Goal: Information Seeking & Learning: Learn about a topic

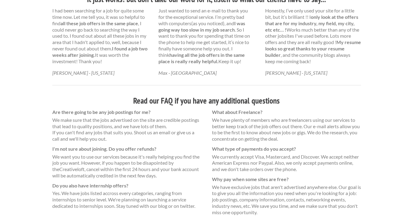
scroll to position [366, 0]
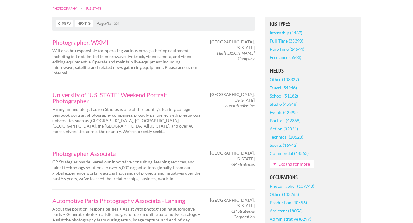
scroll to position [124, 0]
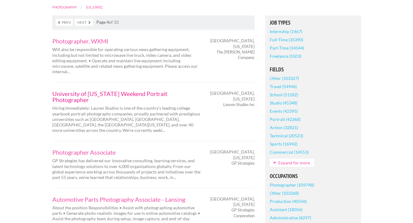
click at [174, 91] on link "University of Michigan Weekend Portrait Photographer" at bounding box center [126, 97] width 149 height 12
drag, startPoint x: 259, startPoint y: 101, endPoint x: 253, endPoint y: 100, distance: 6.0
click at [253, 100] on div "Ann Arbor, Michigan Lauren Studios Inc" at bounding box center [232, 99] width 53 height 17
copy div "Ann Arbor, Michigan Lauren Studios Inc"
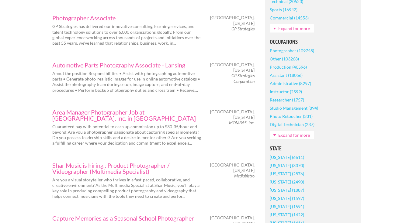
scroll to position [266, 0]
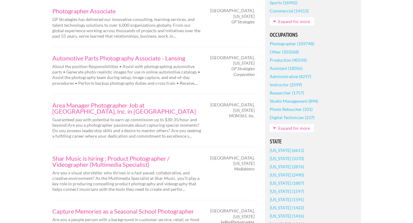
click at [254, 155] on div "Ann Arbor, Michigan Mediabistro" at bounding box center [232, 163] width 53 height 17
click at [253, 166] on em "Mediabistro" at bounding box center [244, 168] width 20 height 5
drag, startPoint x: 228, startPoint y: 140, endPoint x: 253, endPoint y: 153, distance: 28.4
click at [253, 155] on div "Ann Arbor, Michigan Mediabistro" at bounding box center [232, 163] width 53 height 17
copy div "Ann Arbor, Michigan Mediabistro"
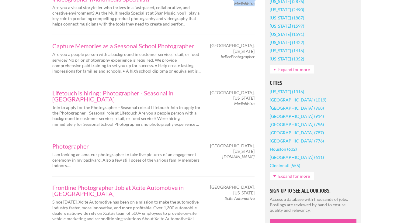
scroll to position [432, 0]
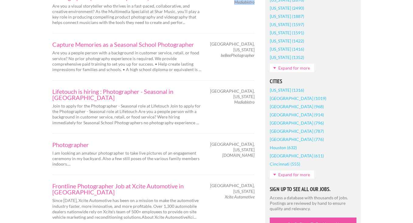
drag, startPoint x: 256, startPoint y: 127, endPoint x: 253, endPoint y: 129, distance: 3.5
click at [253, 142] on div "Okemos, Michigan MeetAPhotographer.com" at bounding box center [232, 150] width 53 height 17
copy div "Okemos, Michigan MeetAPhotographer.com"
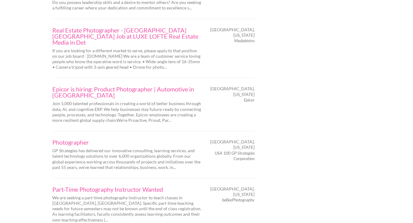
scroll to position [948, 0]
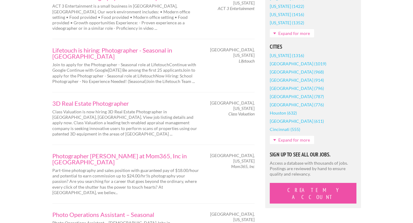
scroll to position [428, 0]
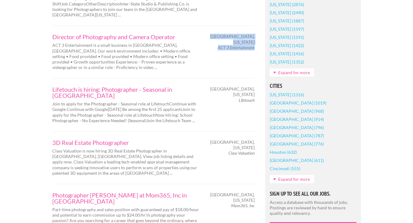
click at [254, 43] on div "Detroit, Michigan ACT 3 Entertainment" at bounding box center [232, 42] width 53 height 17
copy div "Detroit, Michigan ACT 3 Entertainment"
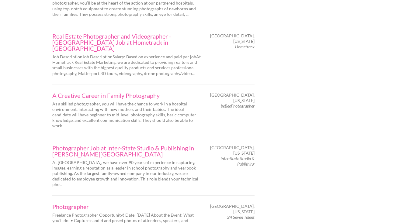
scroll to position [994, 0]
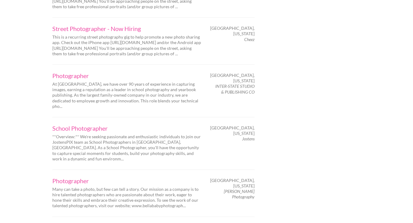
scroll to position [898, 0]
